Goal: Entertainment & Leisure: Consume media (video, audio)

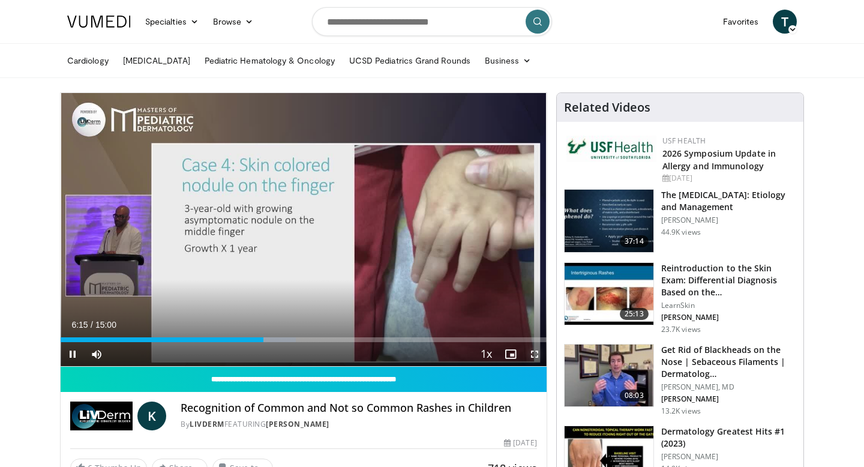
click at [535, 355] on span "Video Player" at bounding box center [535, 354] width 24 height 24
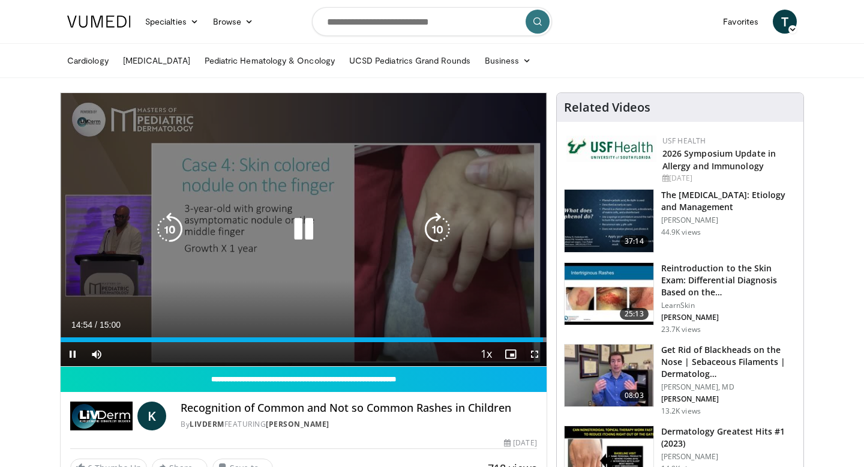
click at [300, 230] on icon "Video Player" at bounding box center [304, 229] width 34 height 34
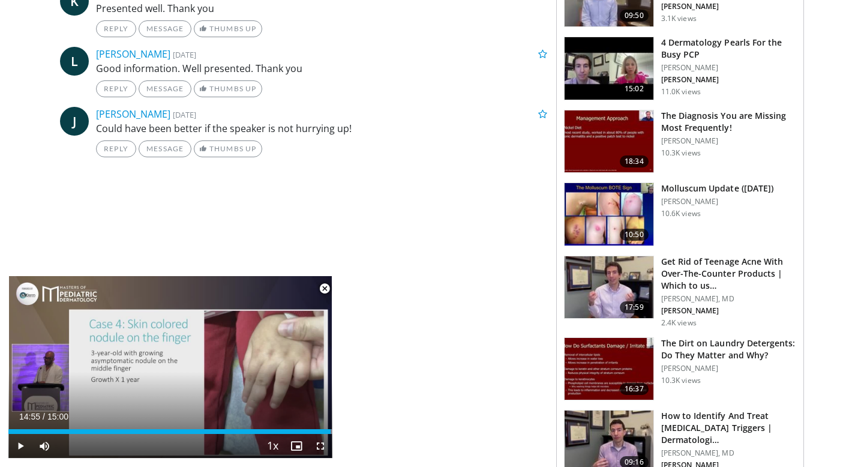
scroll to position [620, 0]
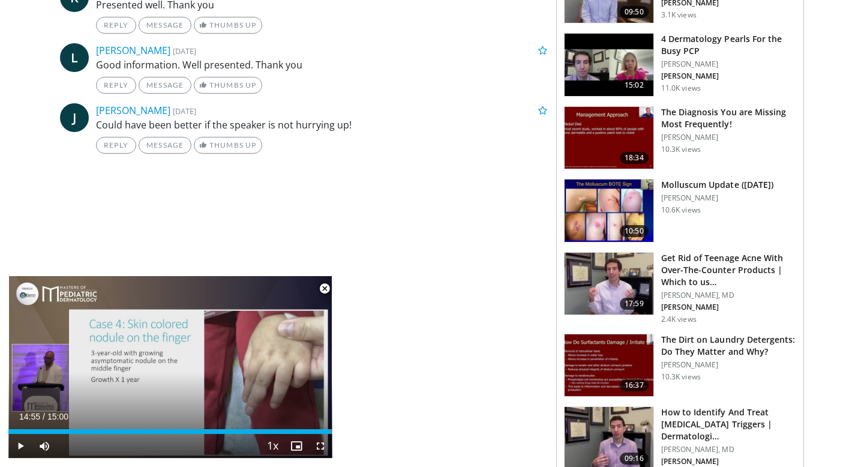
click at [605, 214] on img at bounding box center [608, 210] width 89 height 62
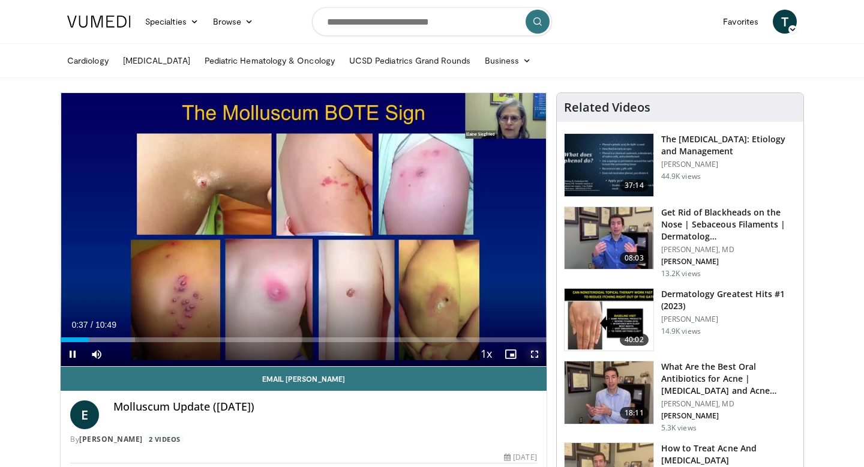
click at [534, 354] on span "Video Player" at bounding box center [535, 354] width 24 height 24
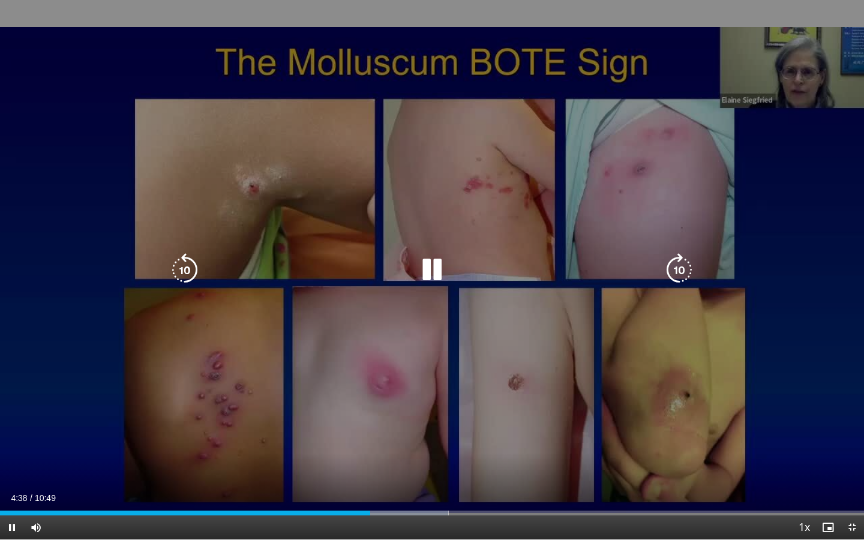
click at [191, 274] on icon "Video Player" at bounding box center [185, 270] width 34 height 34
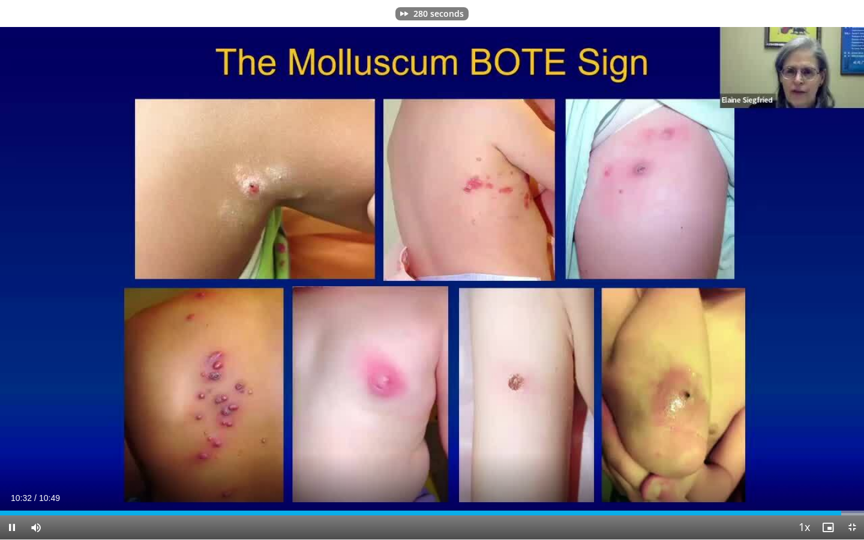
click at [815, 416] on div "280 seconds Tap to unmute" at bounding box center [432, 269] width 864 height 539
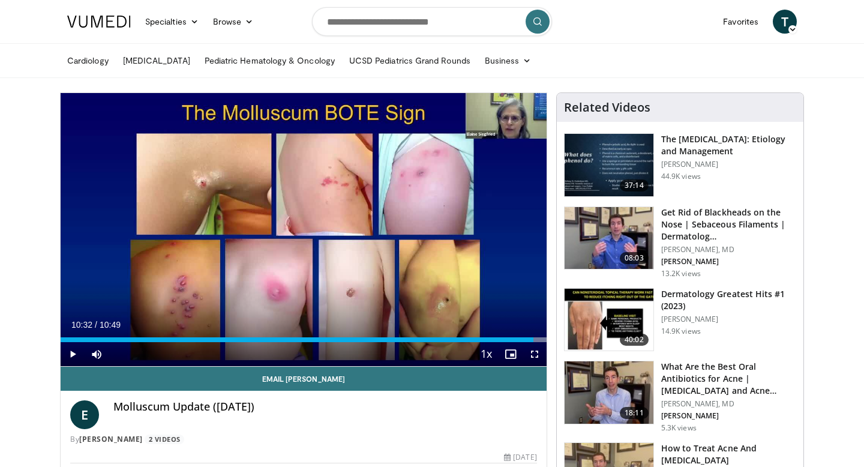
click at [611, 159] on img at bounding box center [608, 165] width 89 height 62
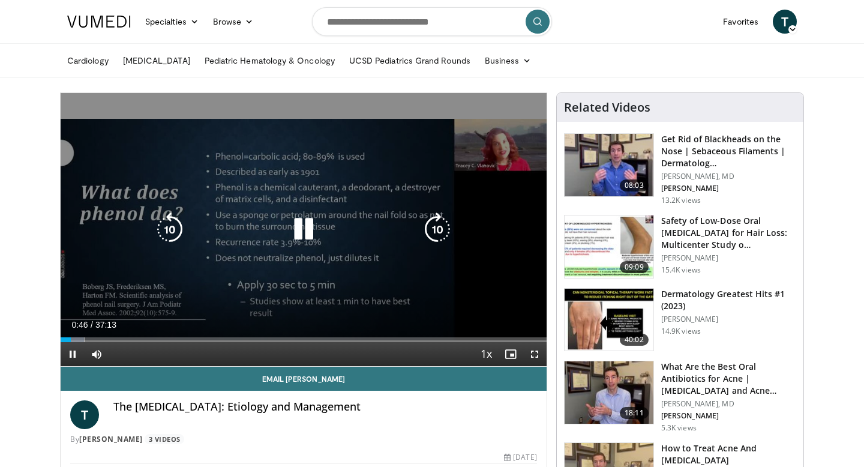
click at [297, 218] on icon "Video Player" at bounding box center [304, 229] width 34 height 34
click at [303, 233] on icon "Video Player" at bounding box center [304, 229] width 34 height 34
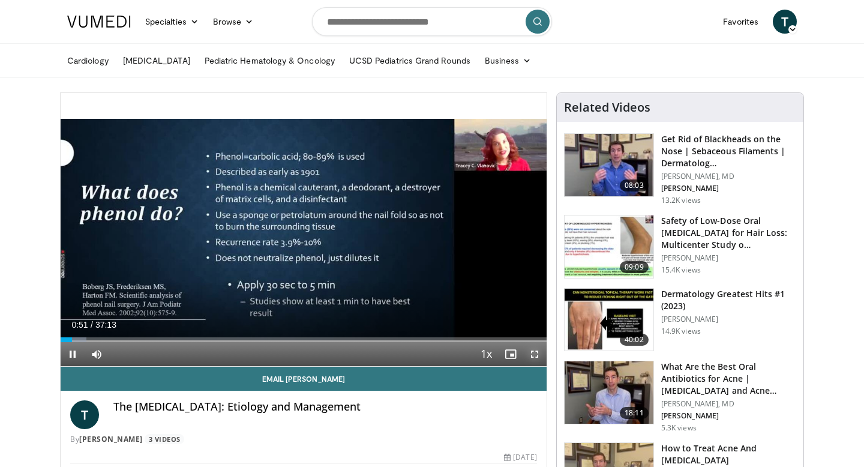
click at [535, 355] on span "Video Player" at bounding box center [535, 354] width 24 height 24
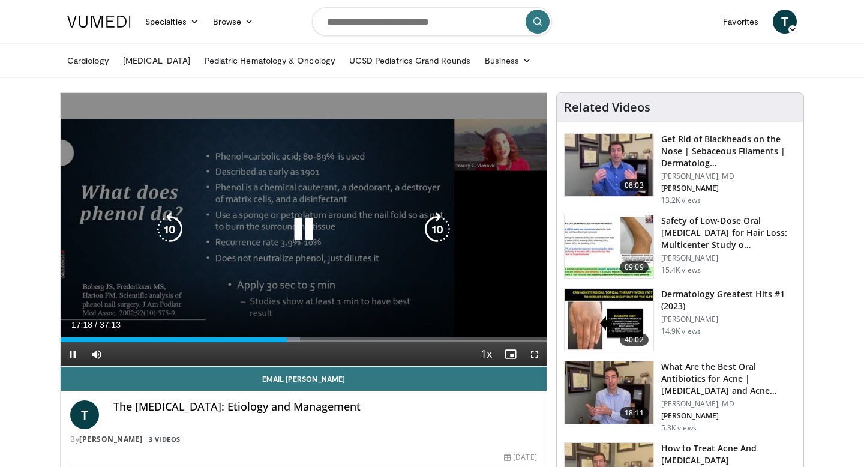
click at [301, 236] on icon "Video Player" at bounding box center [304, 229] width 34 height 34
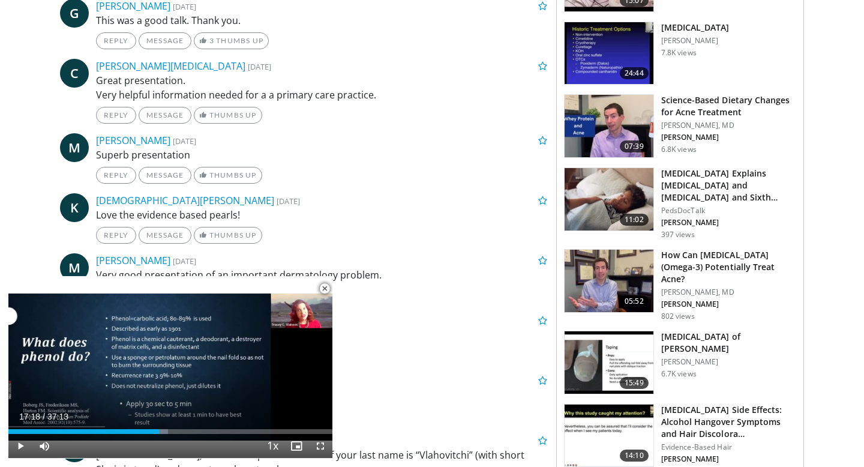
scroll to position [1025, 0]
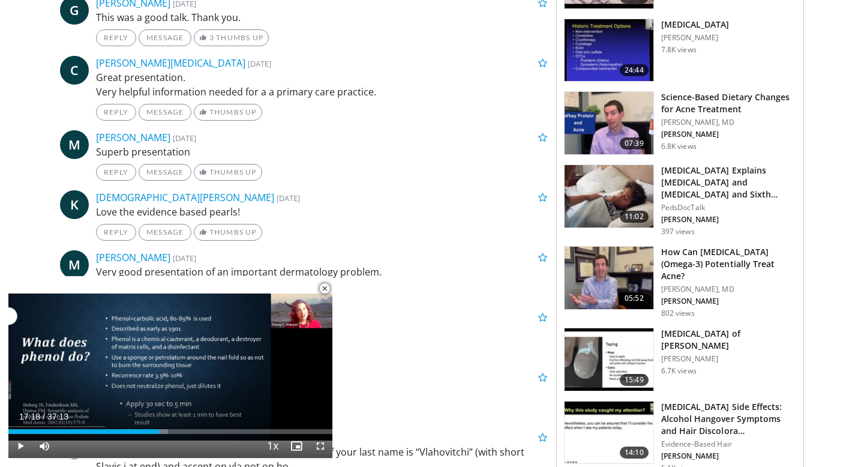
click at [606, 51] on img at bounding box center [608, 50] width 89 height 62
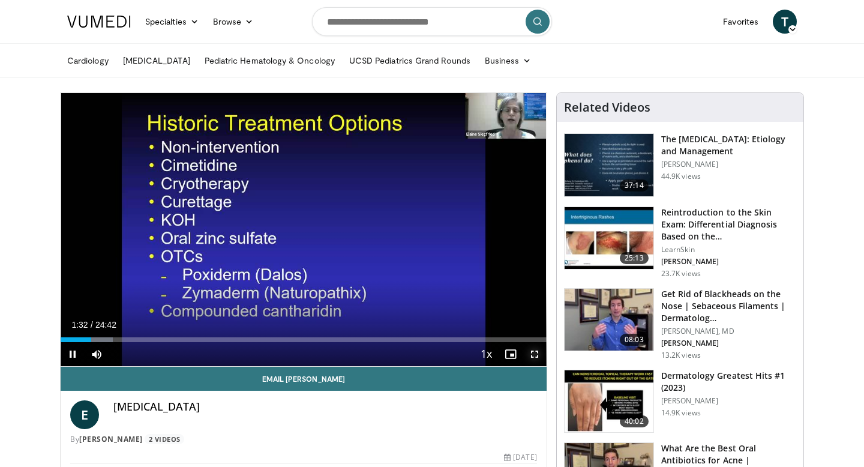
click at [533, 355] on span "Video Player" at bounding box center [535, 354] width 24 height 24
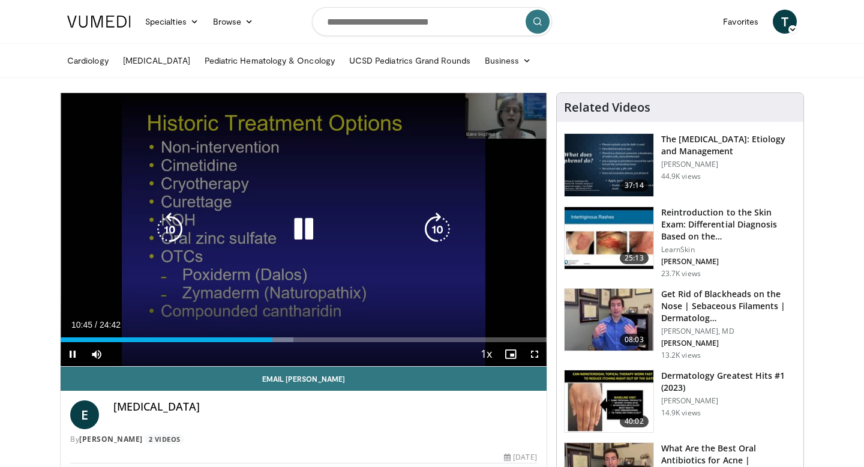
click at [296, 234] on icon "Video Player" at bounding box center [304, 229] width 34 height 34
click at [302, 234] on icon "Video Player" at bounding box center [304, 229] width 34 height 34
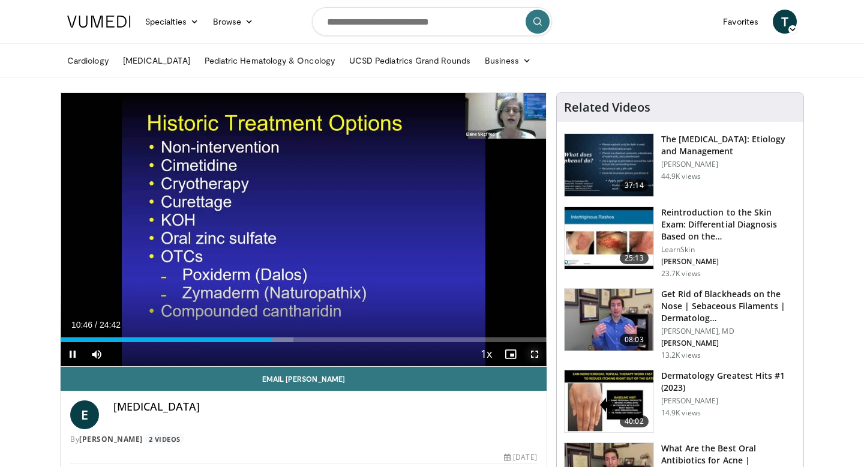
click at [537, 355] on span "Video Player" at bounding box center [535, 354] width 24 height 24
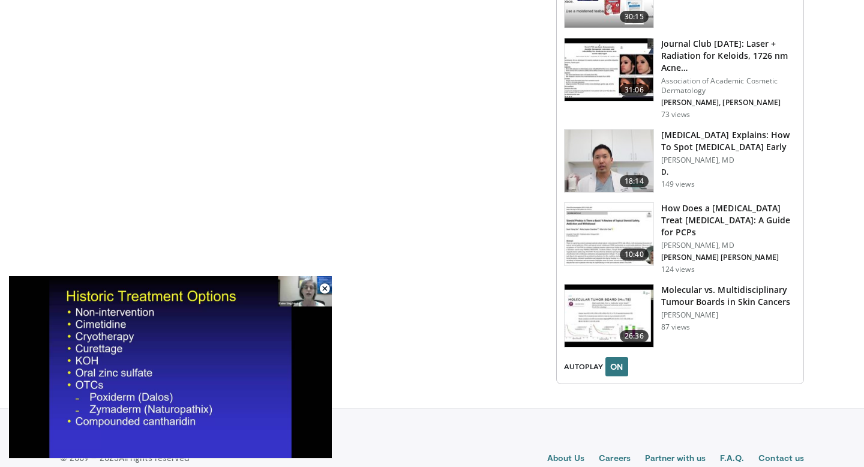
scroll to position [1324, 0]
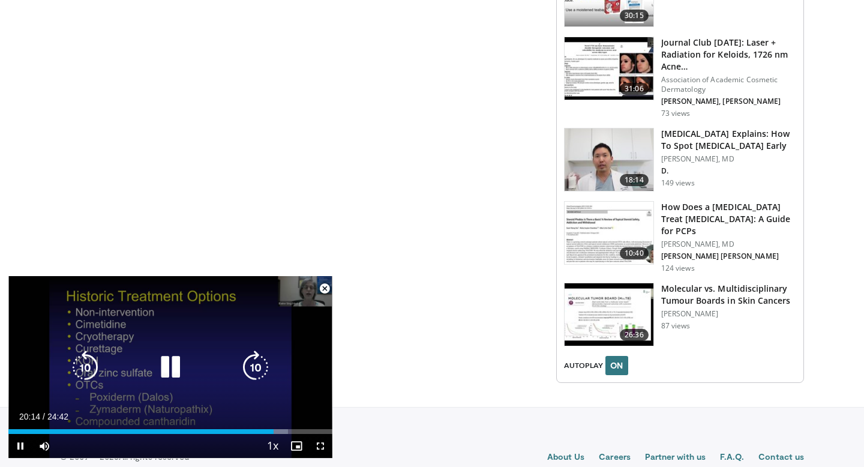
click at [175, 364] on icon "Video Player" at bounding box center [171, 367] width 34 height 34
